Goal: Find contact information: Find contact information

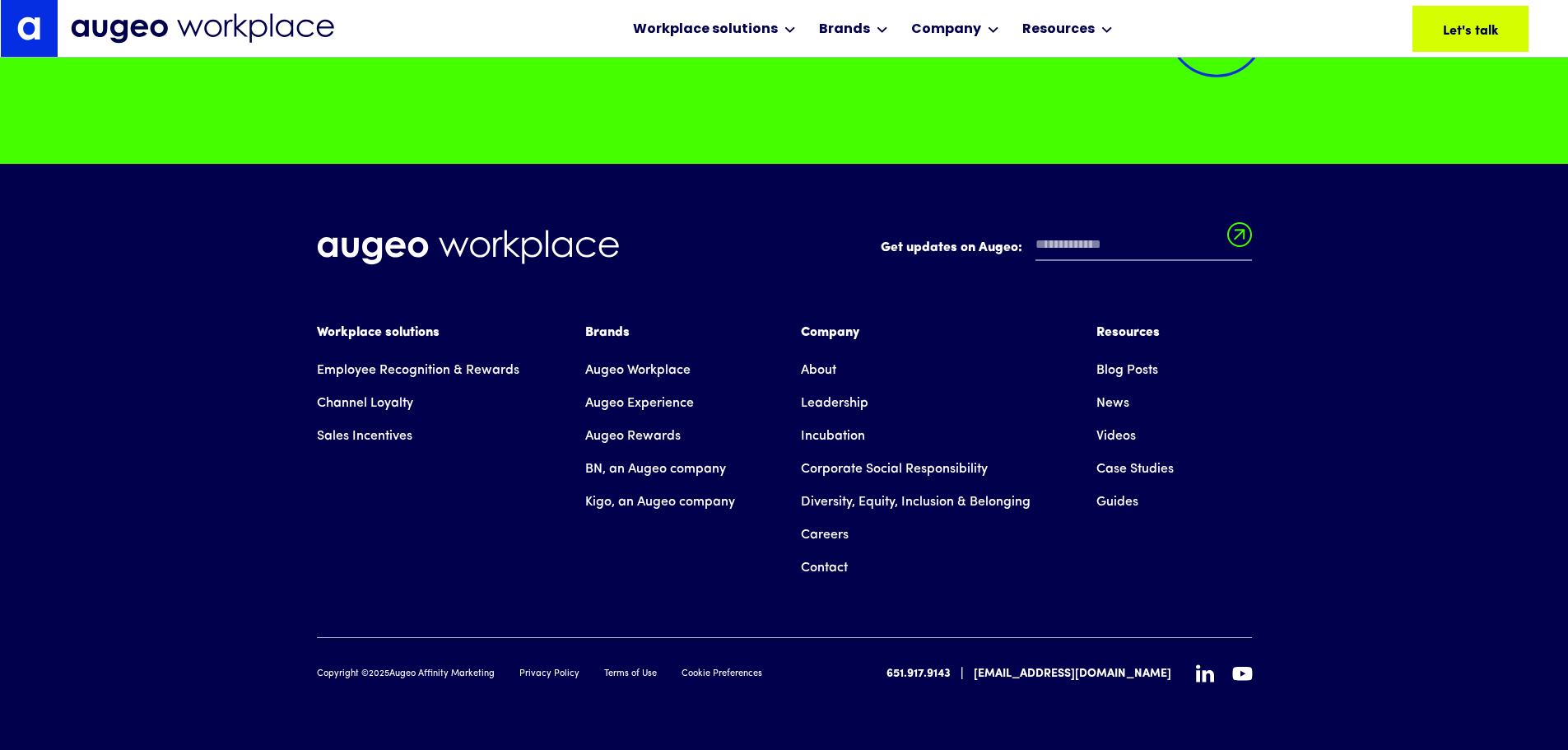
scroll to position [12014, 0]
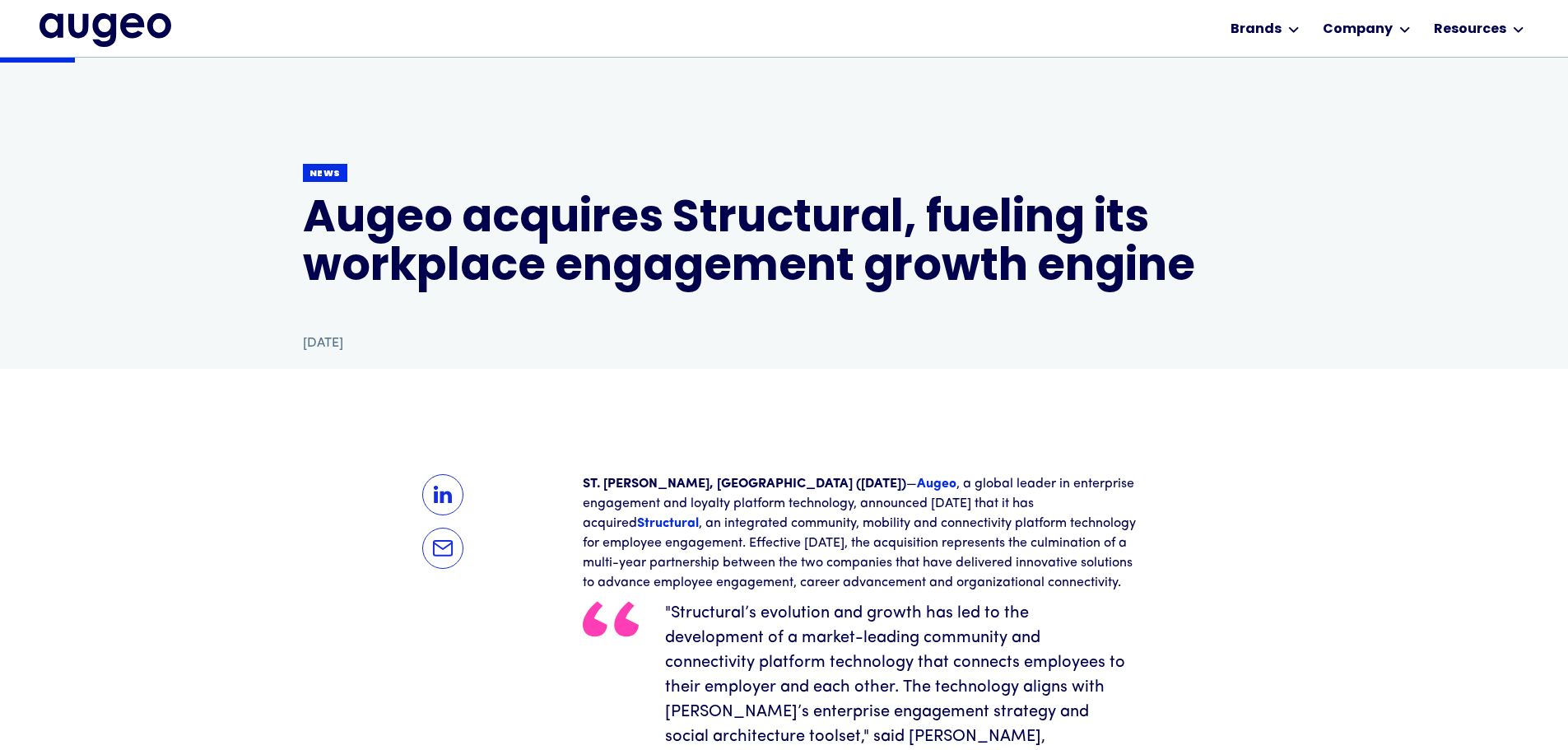
scroll to position [166, 0]
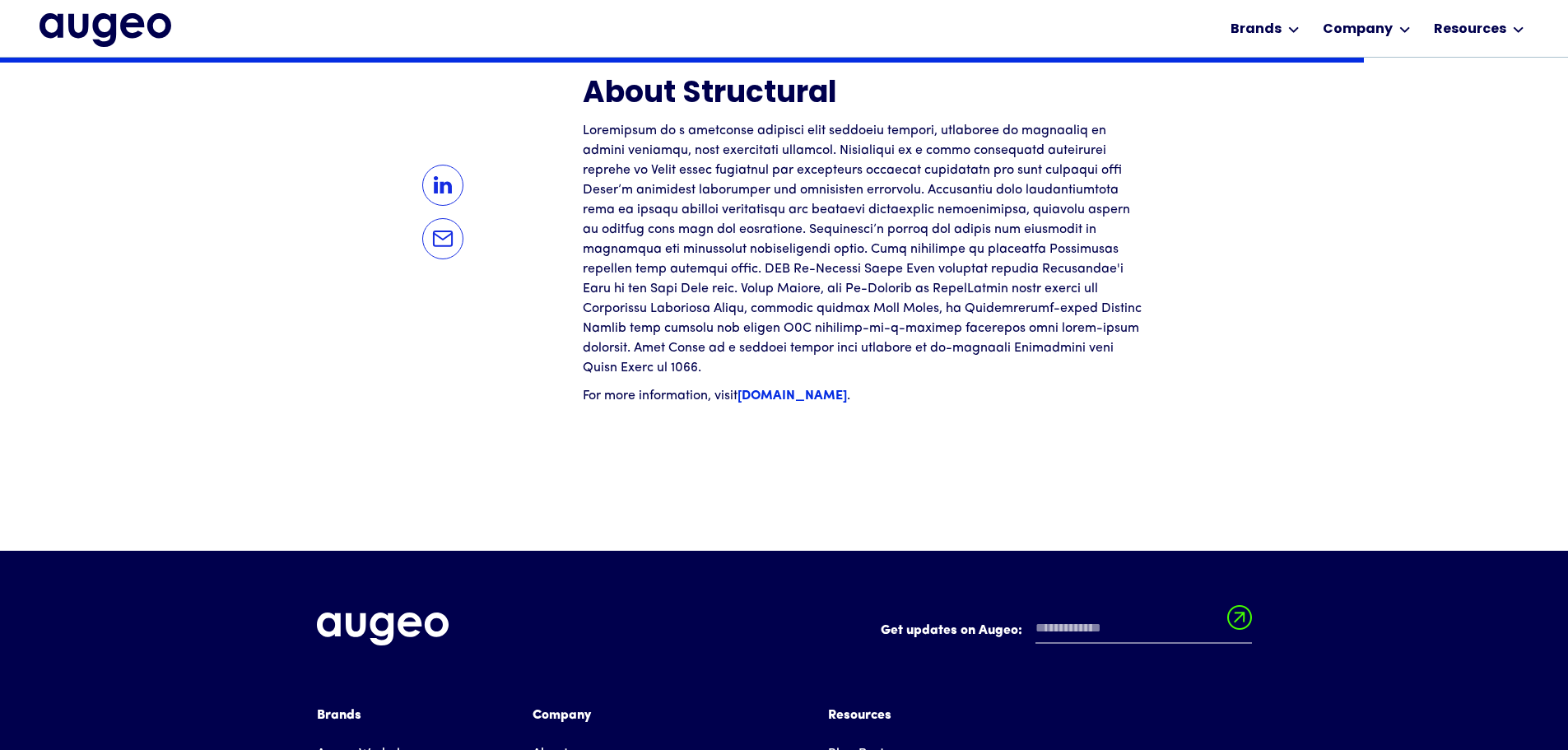
click at [793, 390] on strong "[DOMAIN_NAME]" at bounding box center [793, 396] width 110 height 13
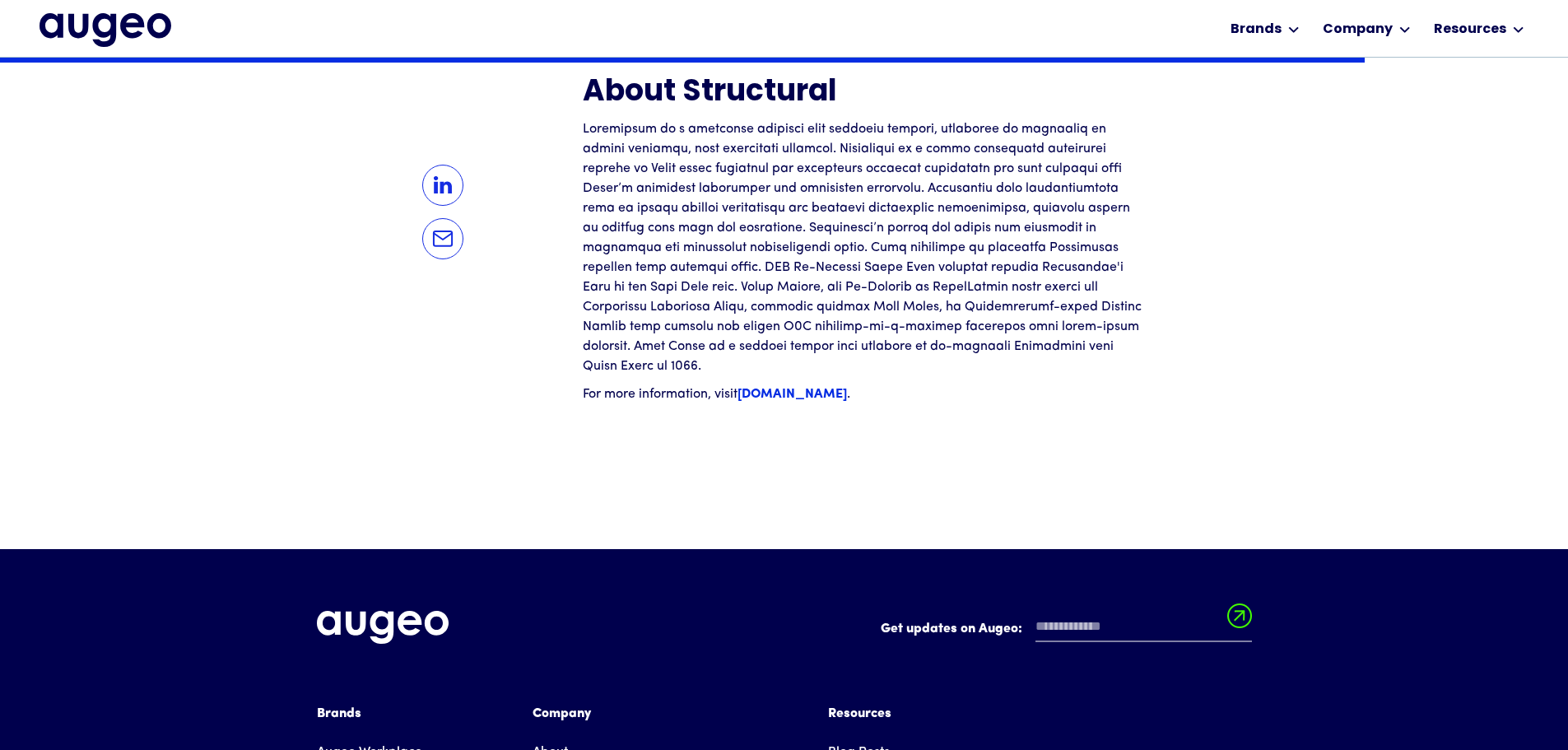
scroll to position [2571, 0]
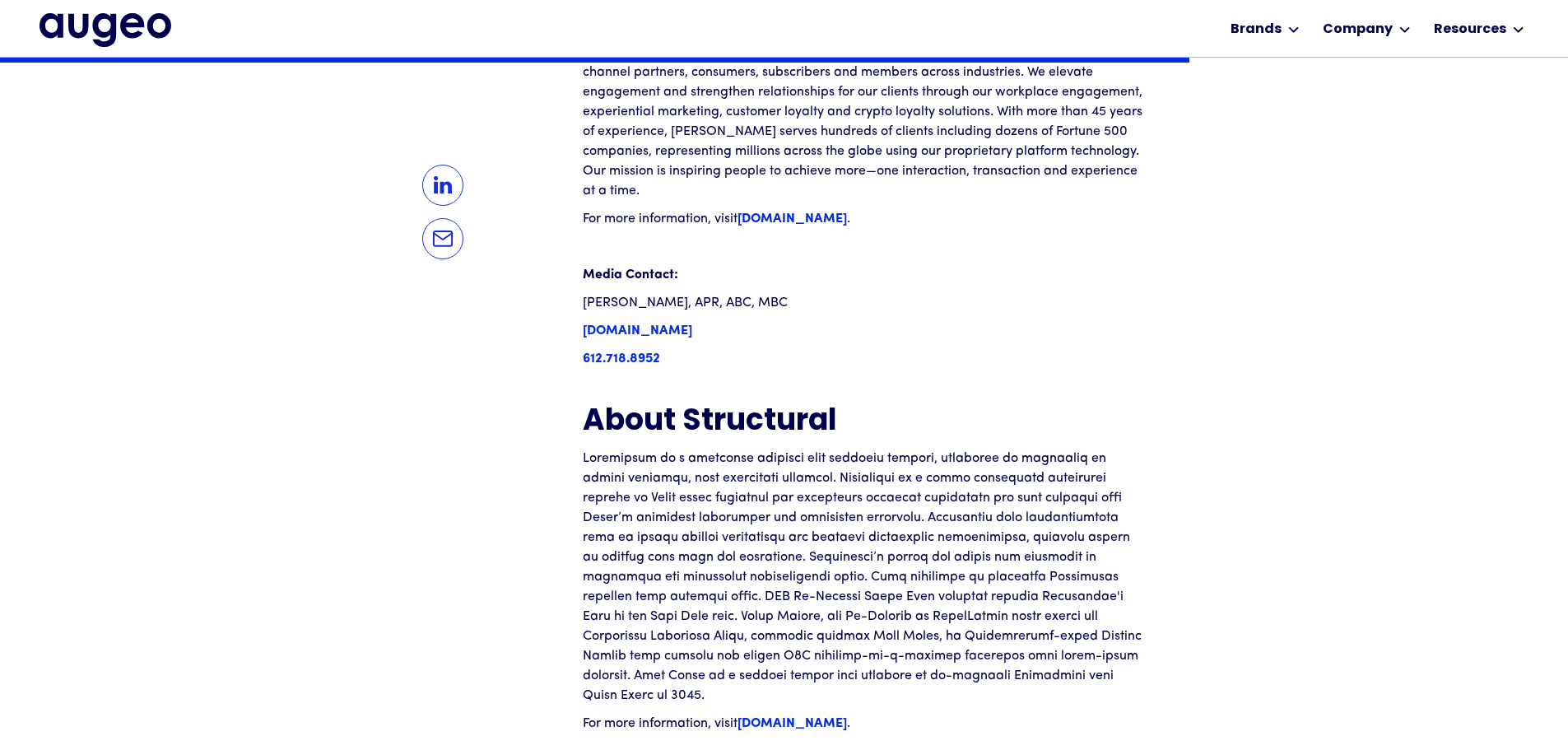
scroll to position [2240, 0]
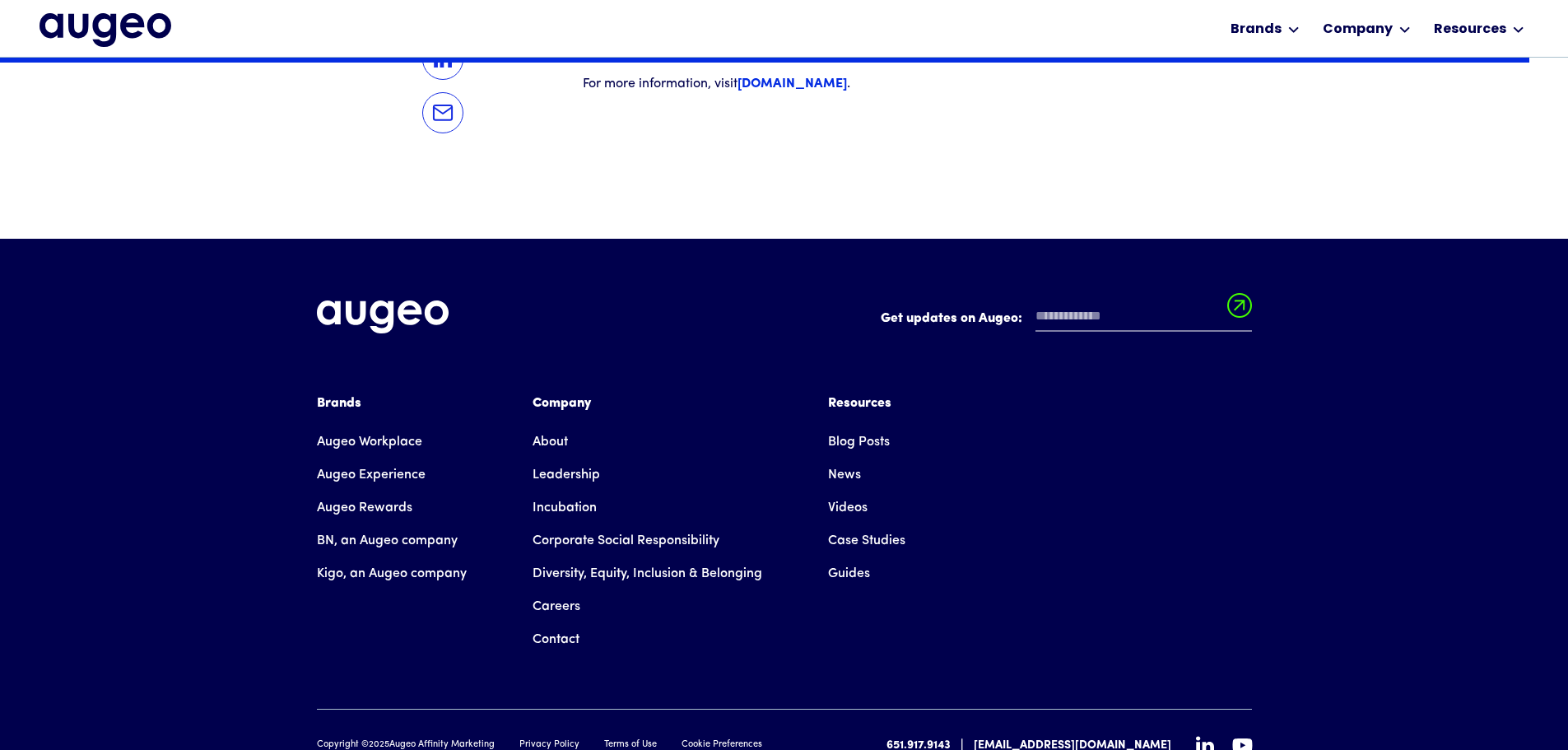
click at [566, 623] on link "Contact" at bounding box center [556, 639] width 47 height 33
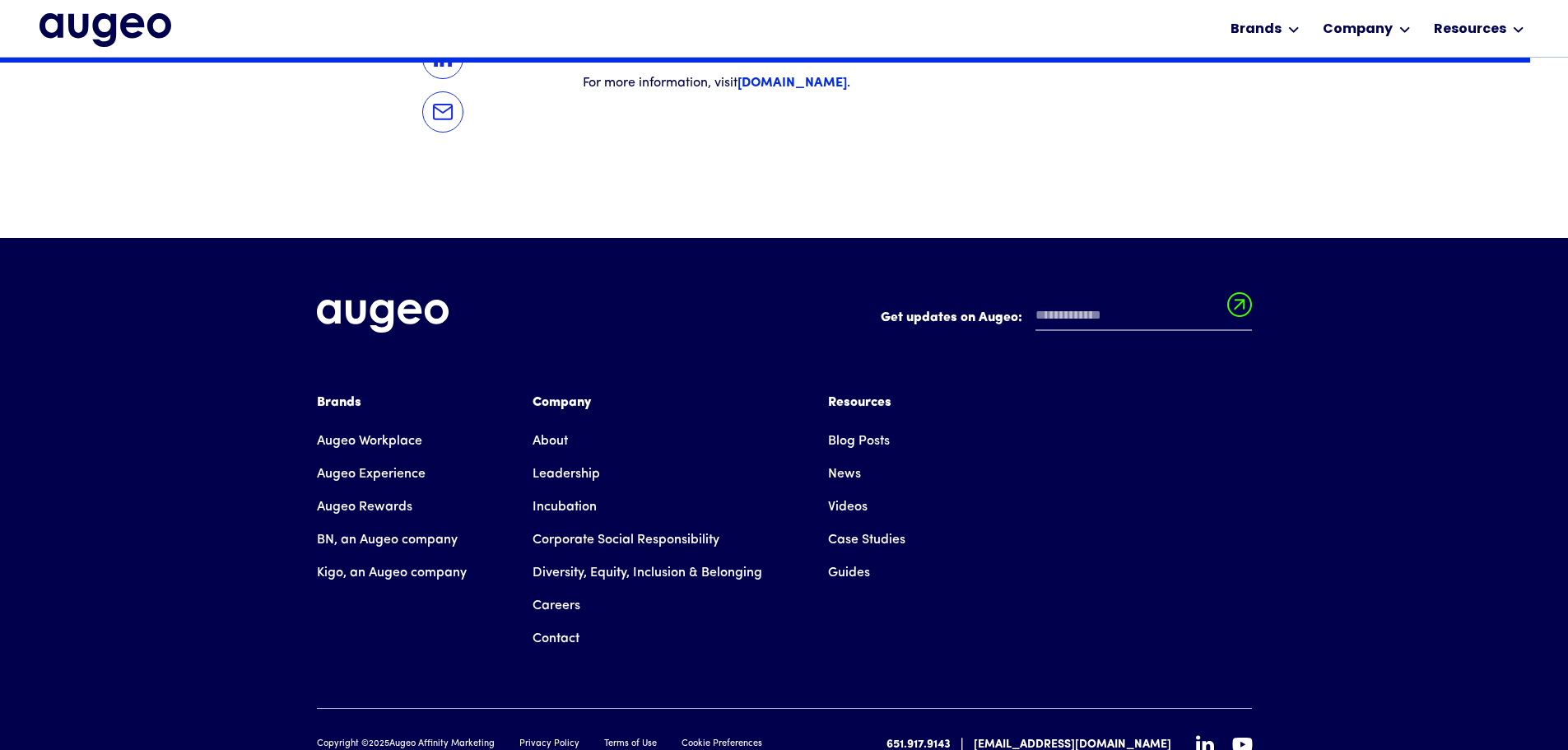
scroll to position [2882, 0]
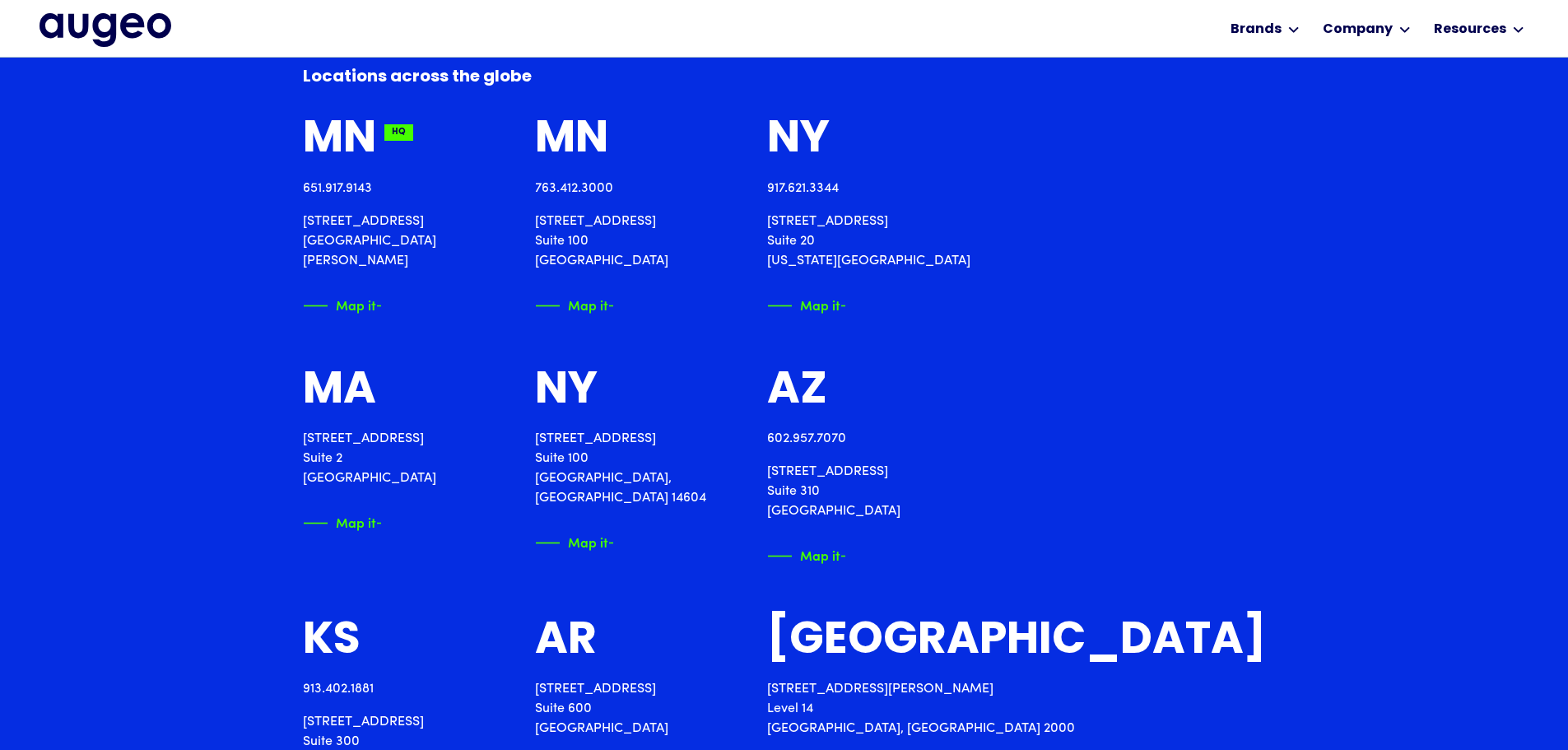
scroll to position [1991, 0]
drag, startPoint x: 466, startPoint y: 244, endPoint x: 291, endPoint y: 220, distance: 176.6
click at [290, 220] on div "Locations across the globe MN HQ 651.917.9143 2561 Territorial Road St. Paul, M…" at bounding box center [784, 559] width 1568 height 1198
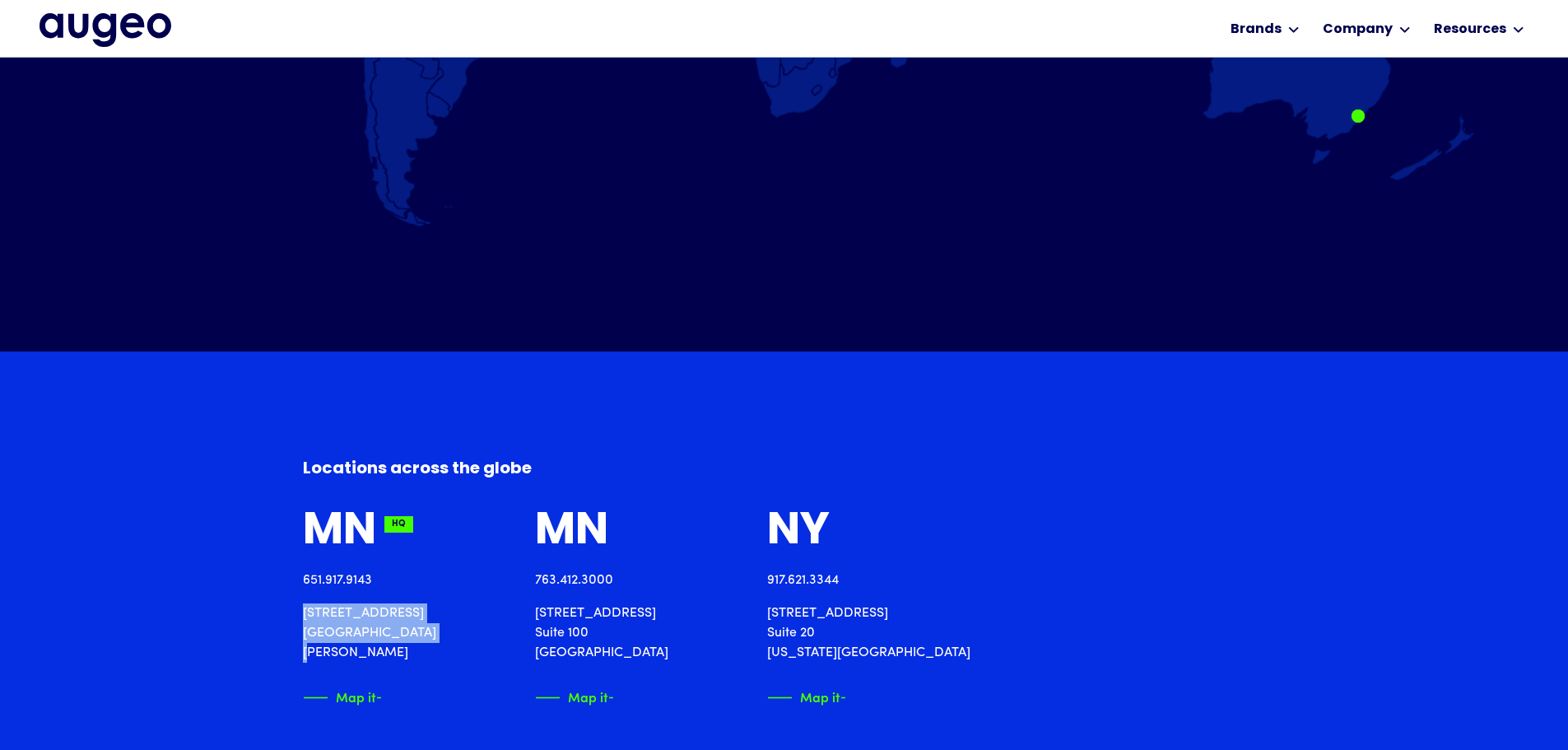
scroll to position [1594, 0]
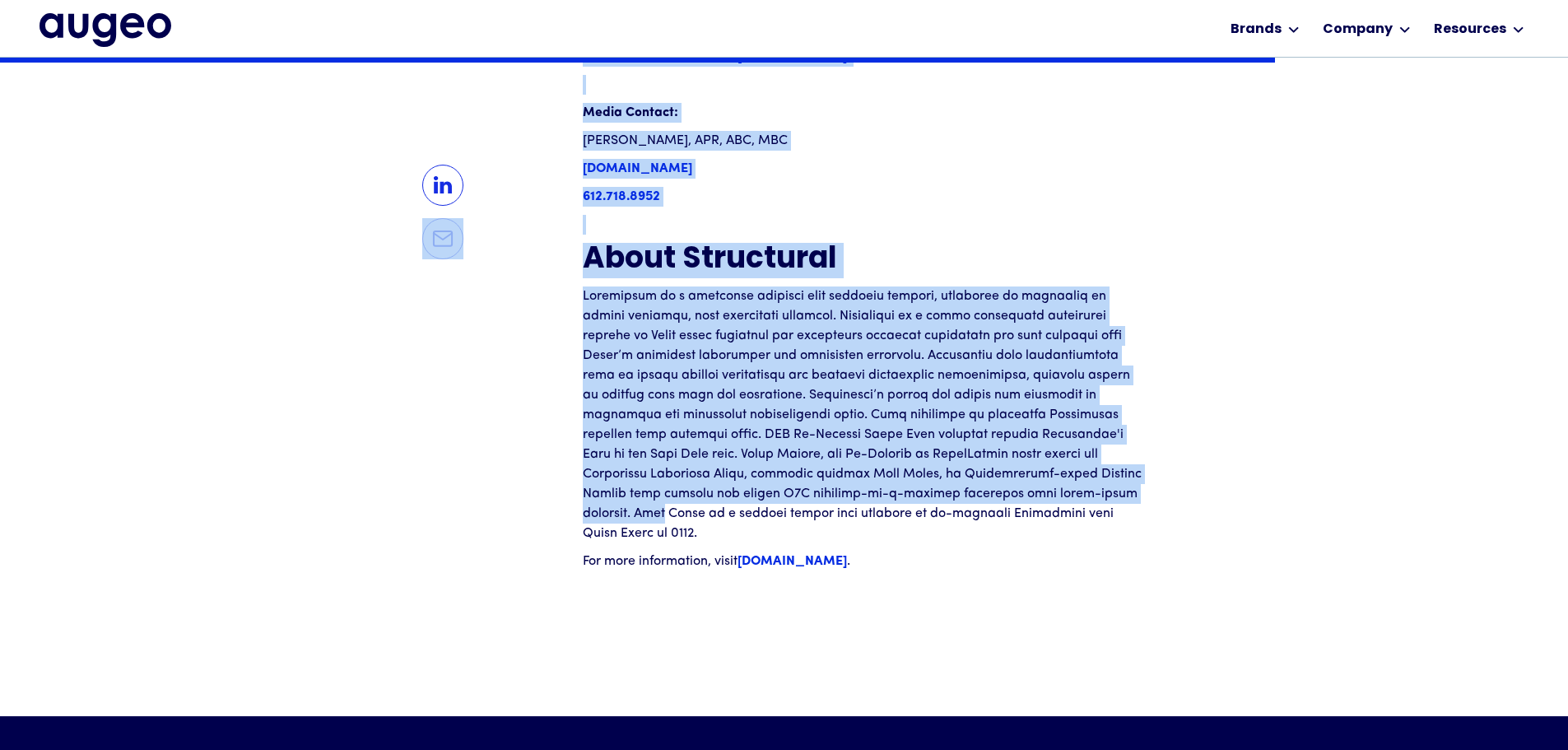
drag, startPoint x: 595, startPoint y: 263, endPoint x: 1151, endPoint y: 439, distance: 583.2
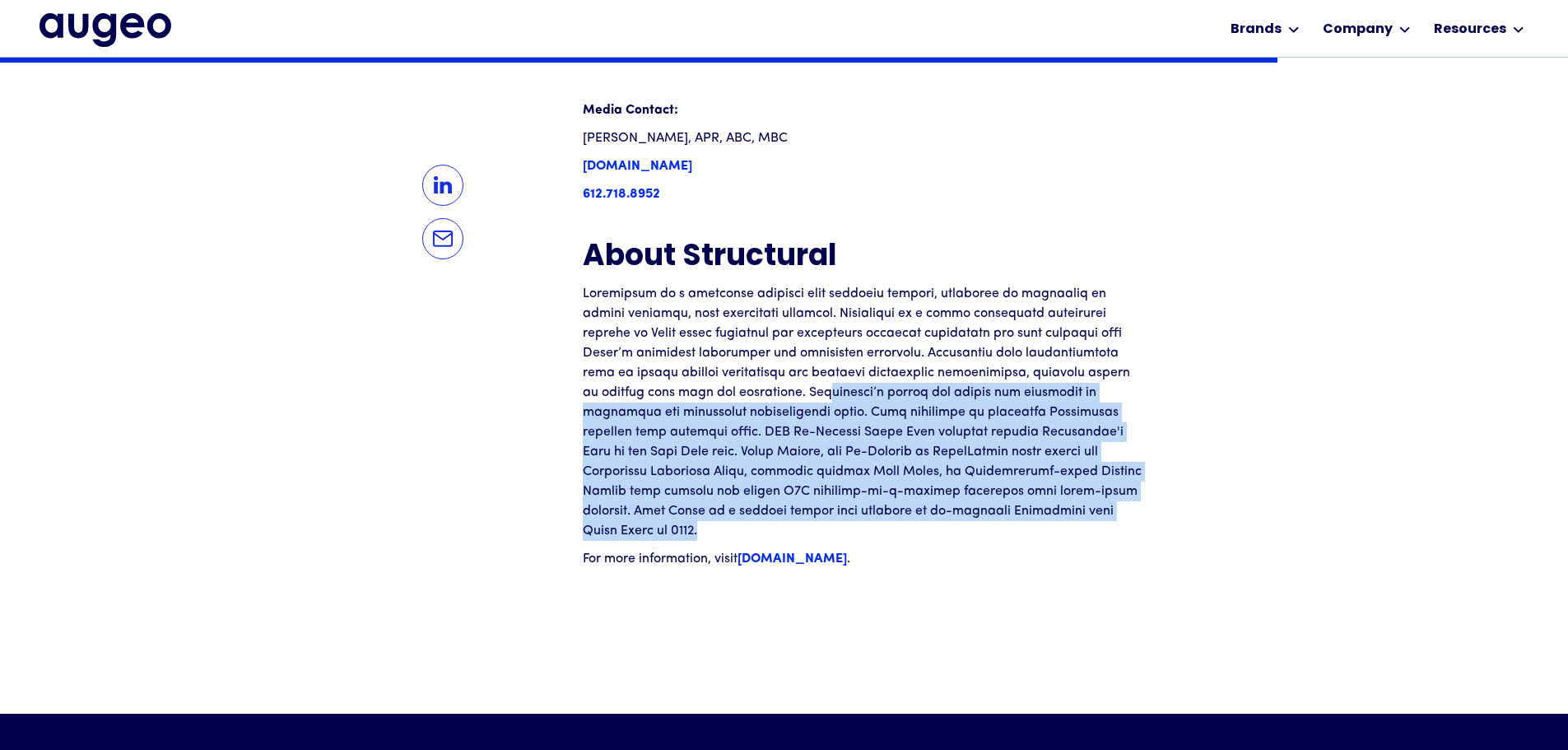
scroll to position [2406, 0]
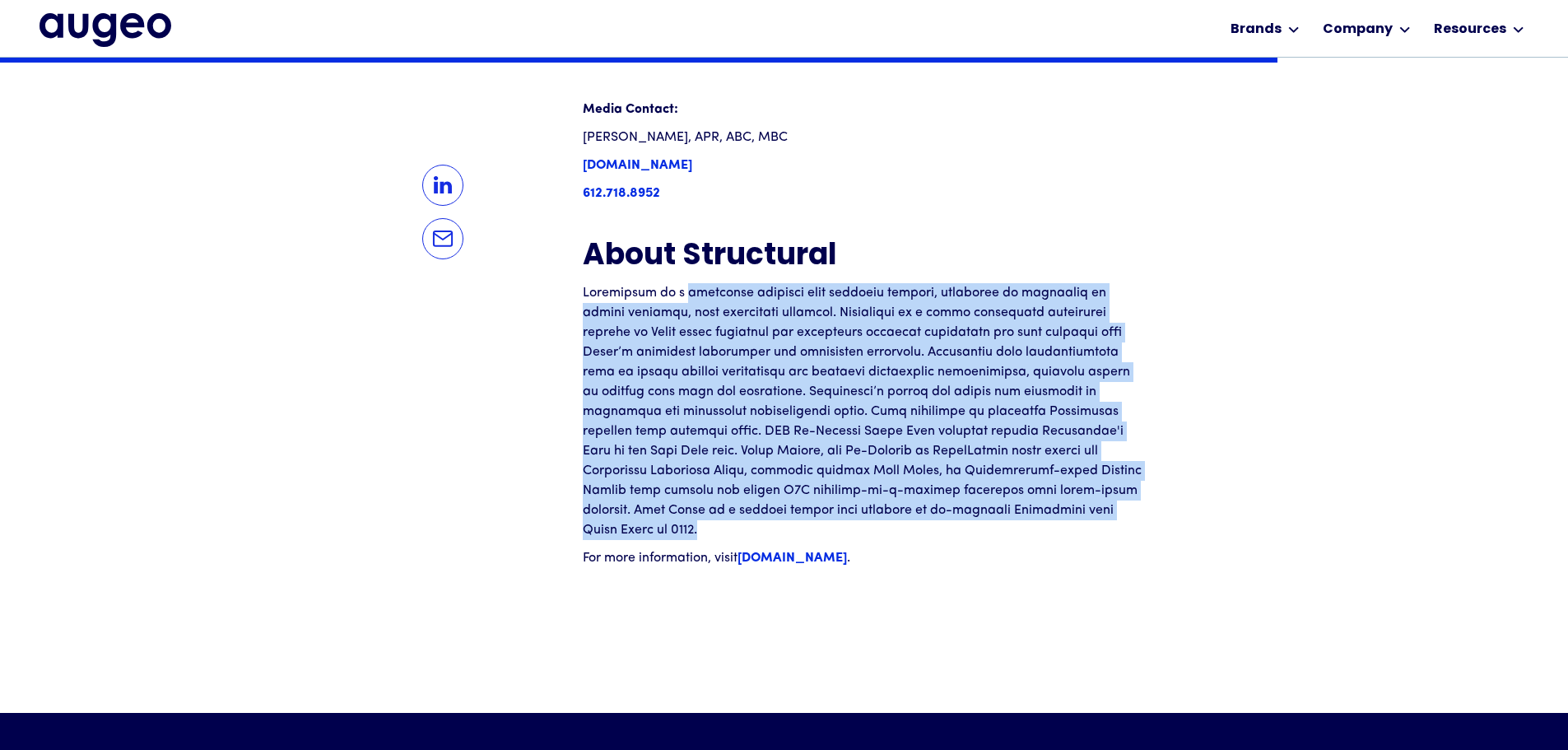
drag, startPoint x: 1114, startPoint y: 460, endPoint x: 670, endPoint y: 246, distance: 492.9
click at [670, 283] on p at bounding box center [862, 410] width 560 height 256
copy p "loremipsu dolorsit amet consecte adipisc, elitseddo ei temporinc ut labore etdo…"
